Goal: Navigation & Orientation: Understand site structure

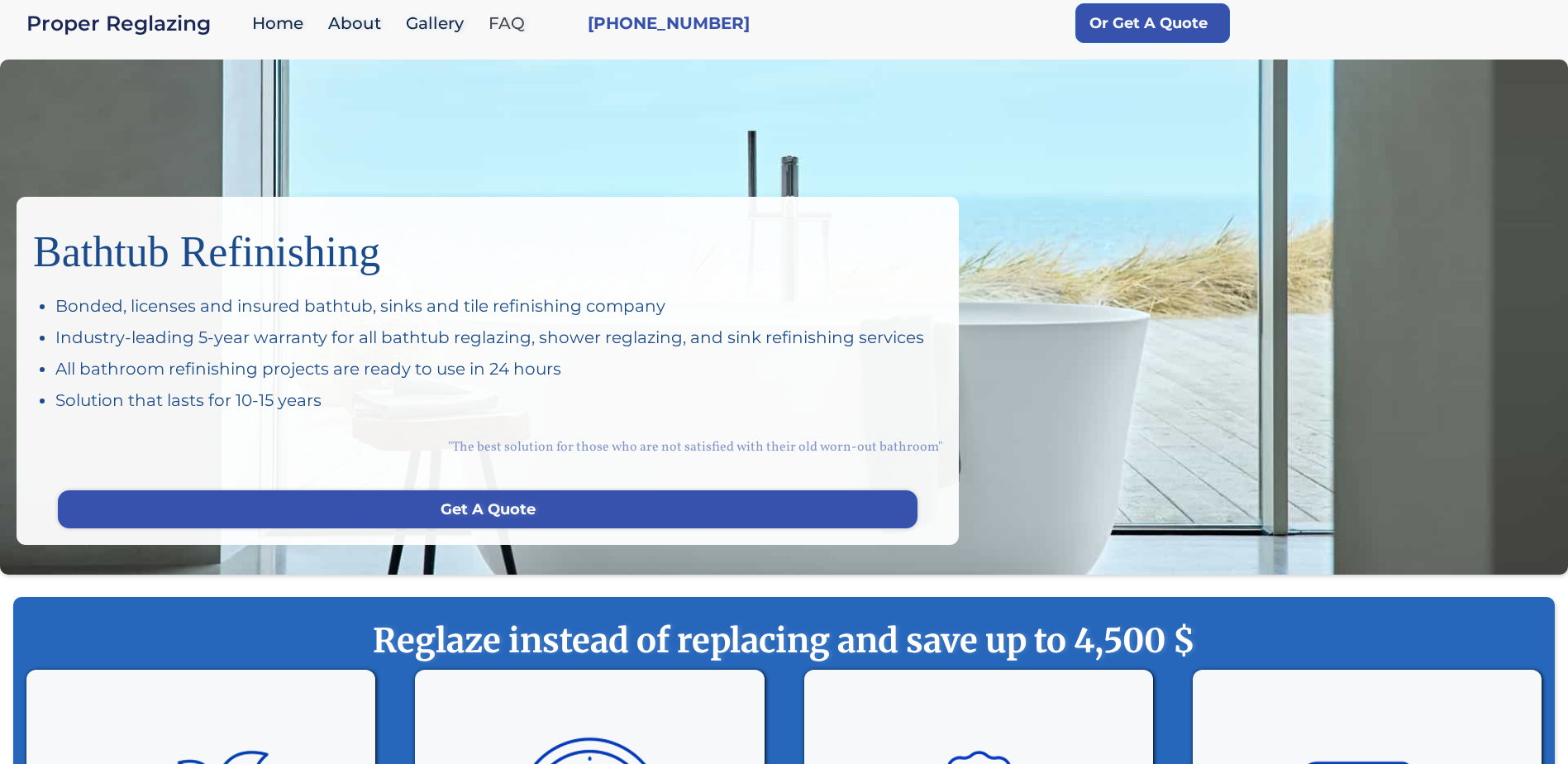
click at [494, 25] on link "FAQ" at bounding box center [511, 23] width 61 height 36
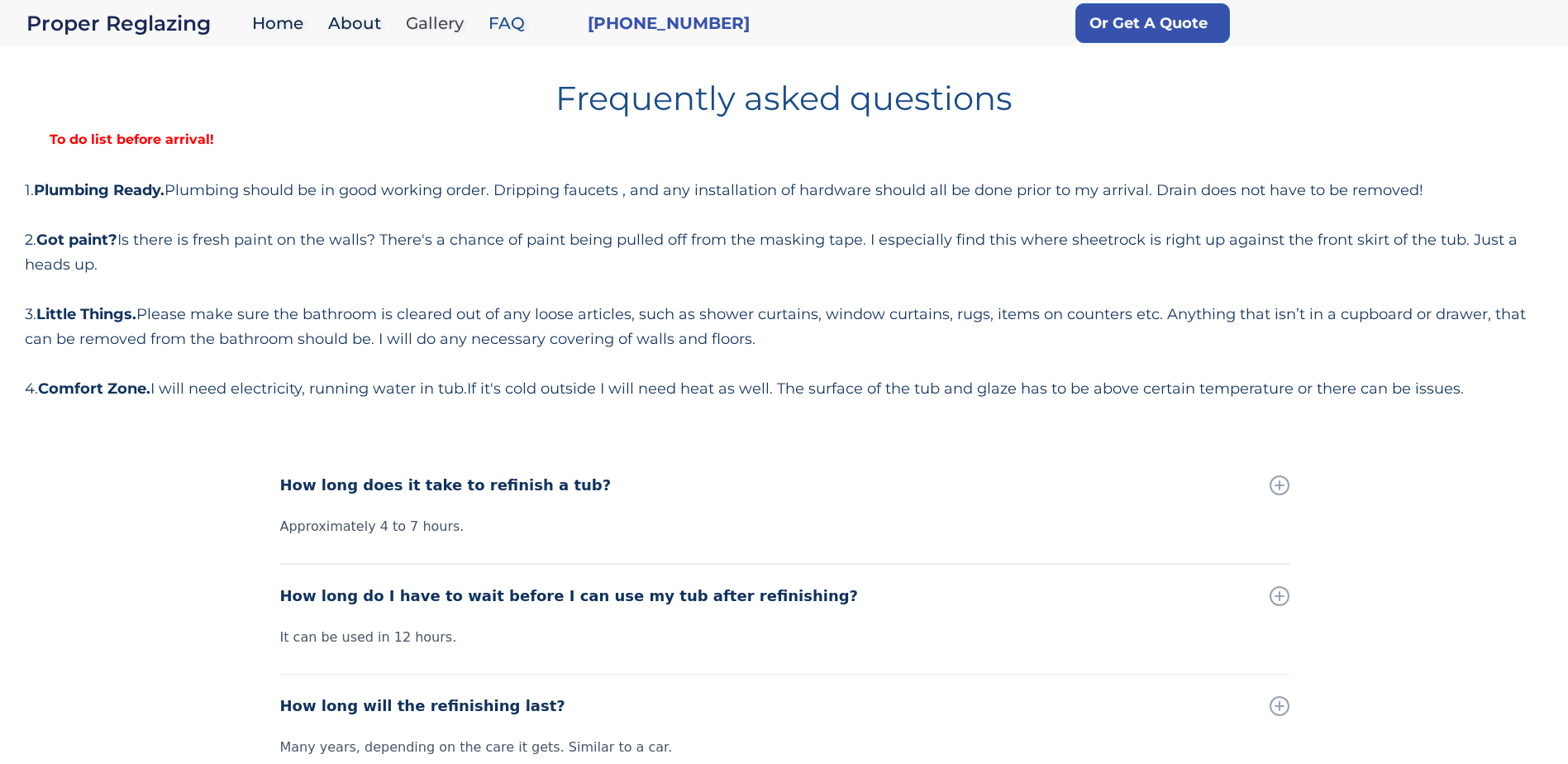
click at [438, 24] on link "Gallery" at bounding box center [439, 23] width 83 height 36
click at [356, 26] on link "About" at bounding box center [359, 23] width 77 height 36
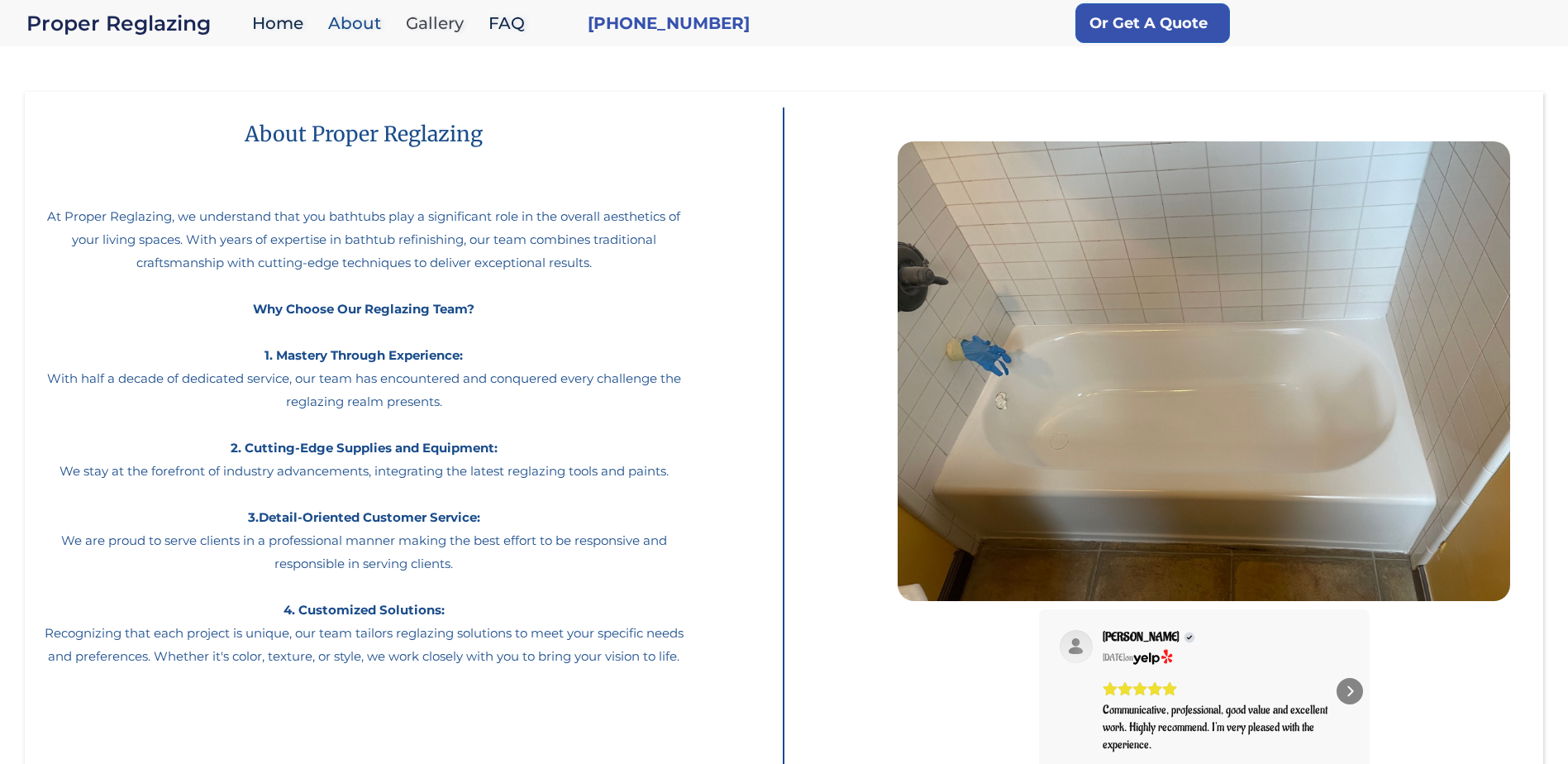
click at [444, 35] on link "Gallery" at bounding box center [439, 23] width 83 height 36
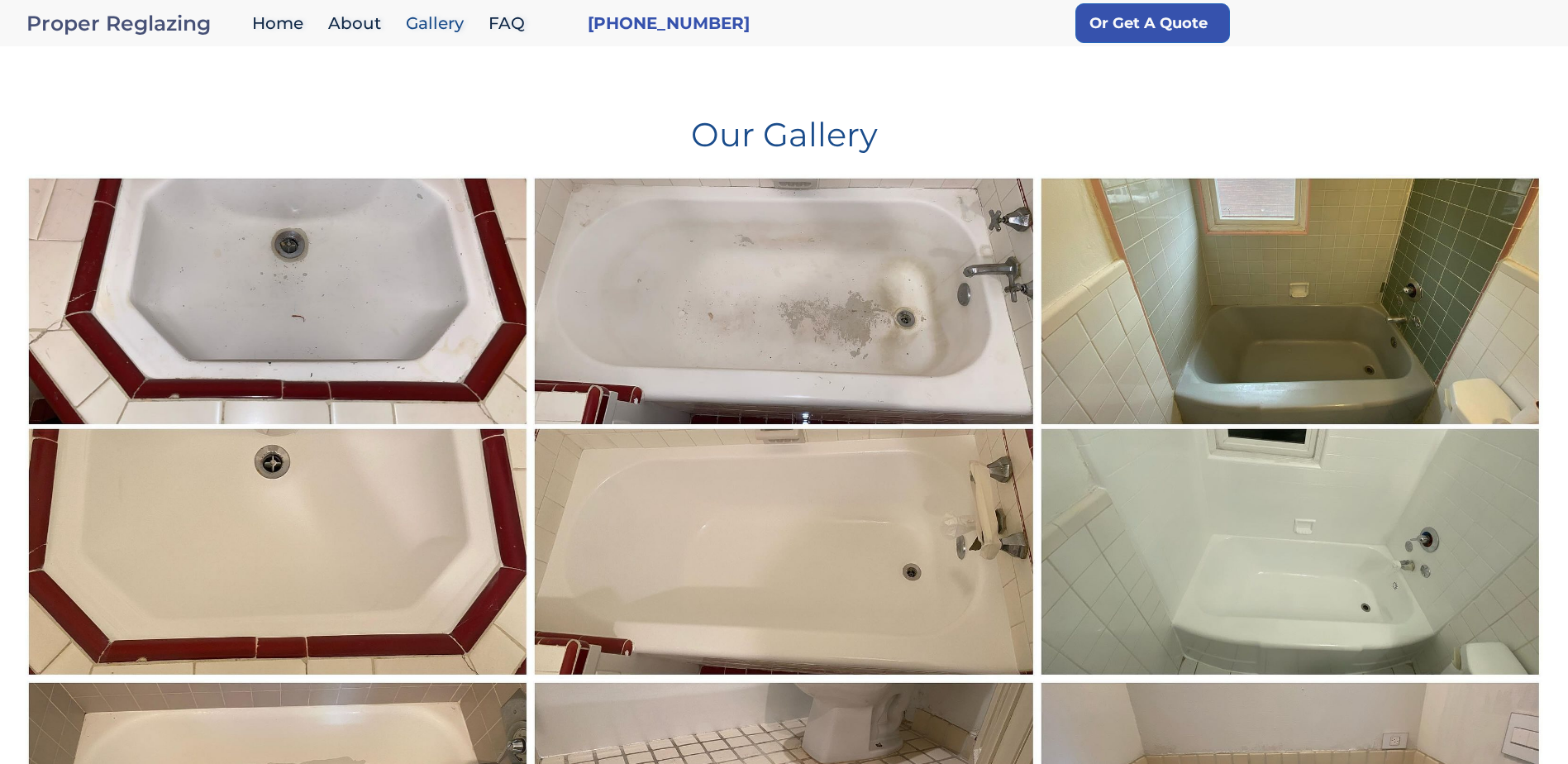
click at [104, 24] on div "Proper Reglazing" at bounding box center [135, 23] width 218 height 23
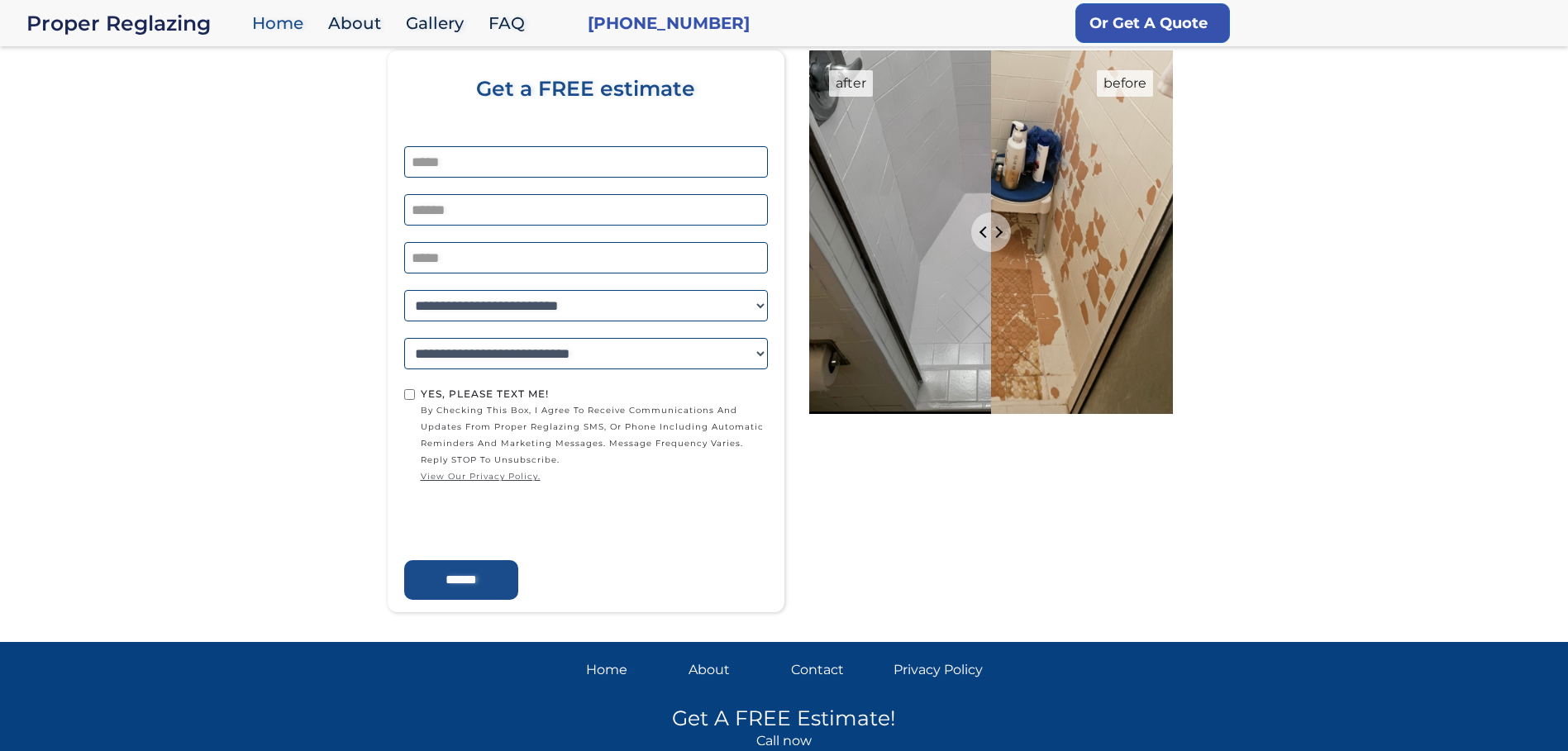
scroll to position [3053, 0]
